Goal: Task Accomplishment & Management: Use online tool/utility

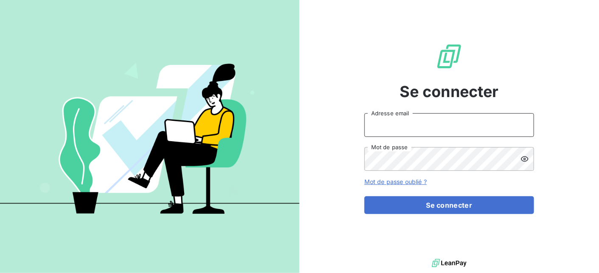
click at [396, 129] on input "Adresse email" at bounding box center [450, 125] width 170 height 24
type input "[EMAIL_ADDRESS][DOMAIN_NAME]"
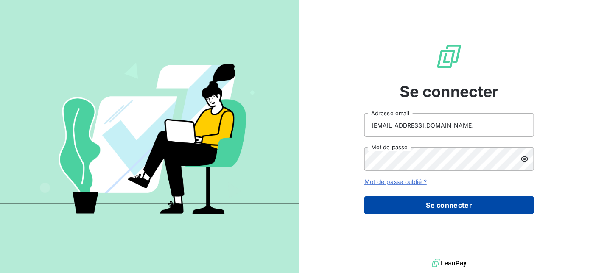
click at [454, 208] on button "Se connecter" at bounding box center [450, 205] width 170 height 18
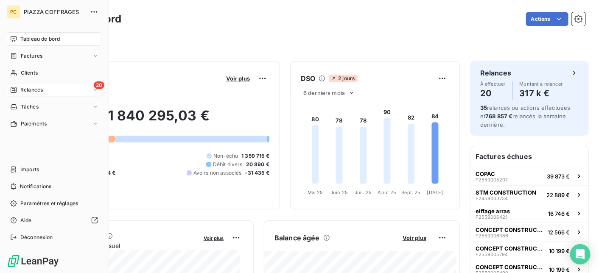
click at [33, 90] on span "Relances" at bounding box center [31, 90] width 22 height 8
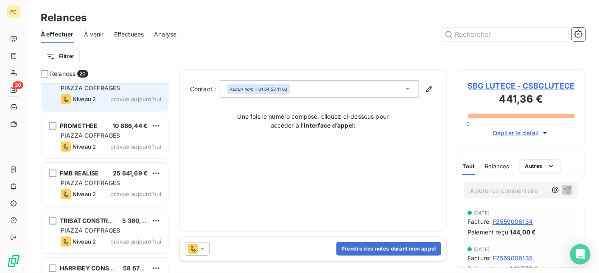
scroll to position [170, 0]
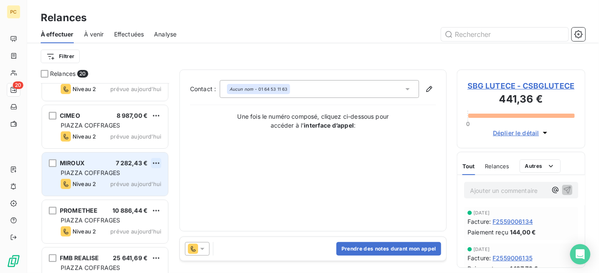
click at [159, 163] on html "PC 20 Relances À effectuer À venir Effectuées Analyse Filtrer Relances 20 SBG L…" at bounding box center [299, 136] width 599 height 273
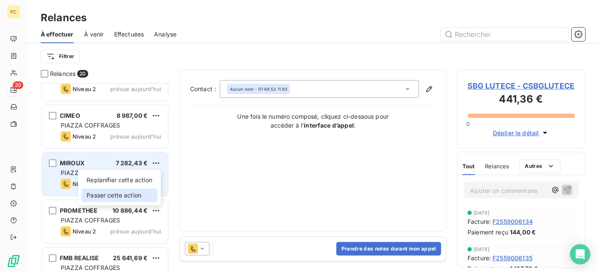
click at [146, 196] on div "Passer cette action" at bounding box center [119, 196] width 76 height 14
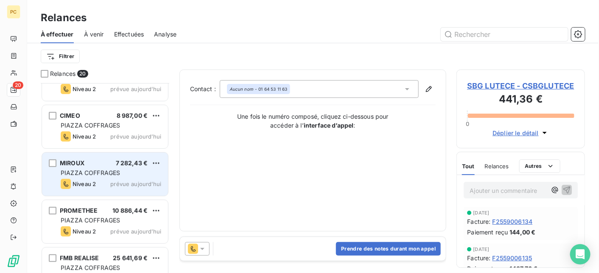
scroll to position [184, 122]
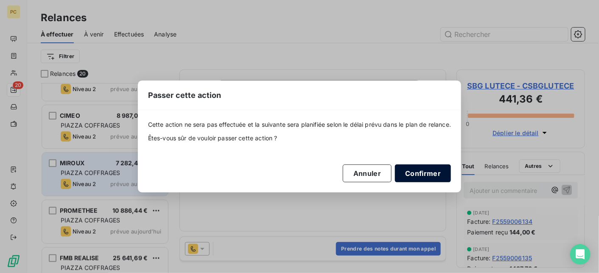
click at [436, 175] on button "Confirmer" at bounding box center [423, 174] width 56 height 18
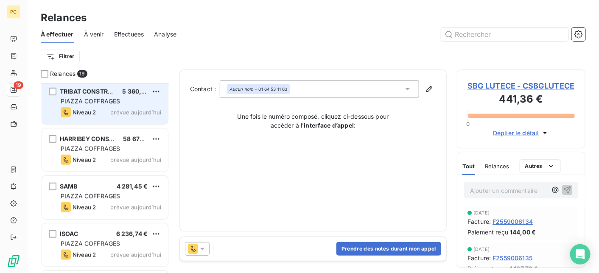
scroll to position [339, 0]
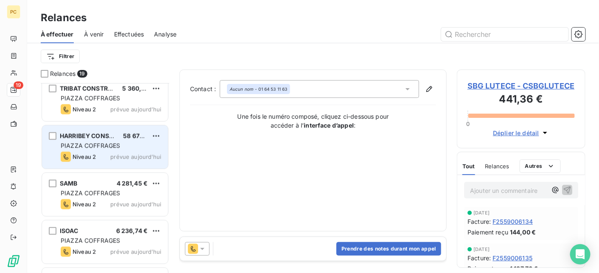
click at [102, 143] on span "PIAZZA COFFRAGES" at bounding box center [90, 145] width 59 height 7
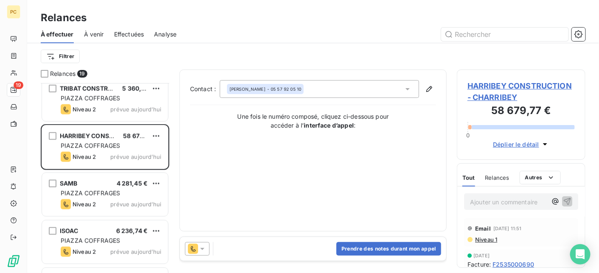
click at [518, 142] on span "Déplier le détail" at bounding box center [516, 144] width 46 height 9
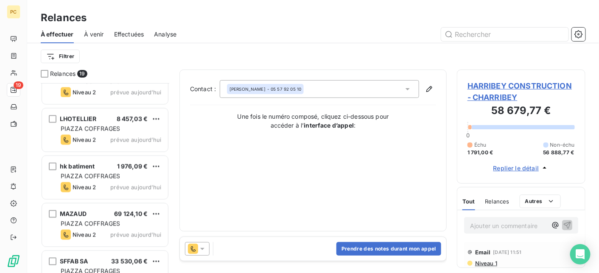
scroll to position [679, 0]
